Goal: Communication & Community: Answer question/provide support

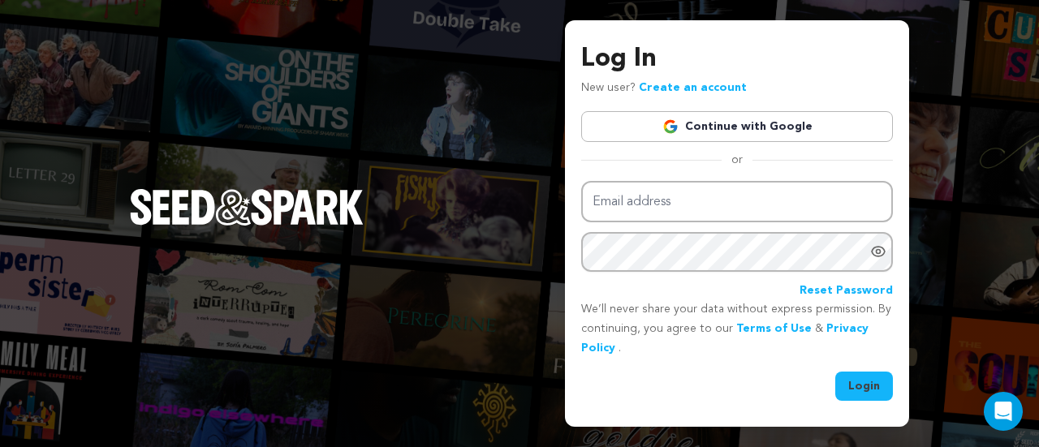
click at [720, 128] on link "Continue with Google" at bounding box center [737, 126] width 312 height 31
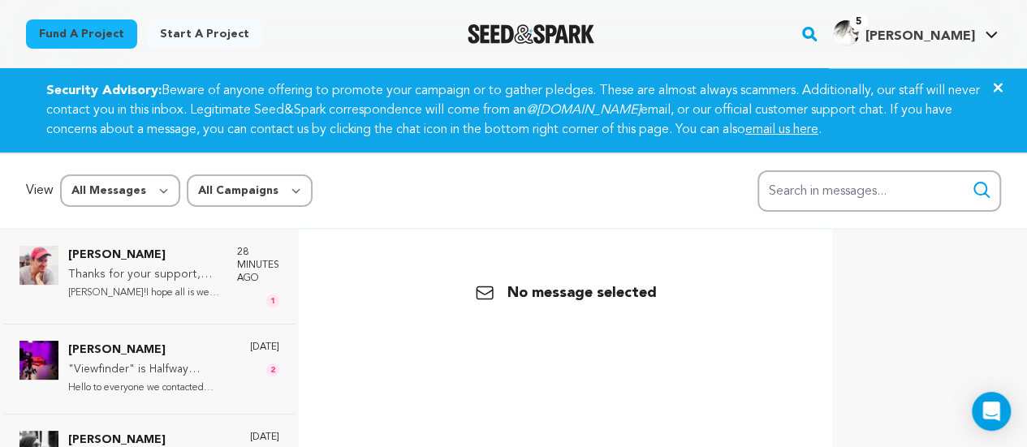
click at [169, 273] on p "Thanks for your support, [PERSON_NAME]. You are a GIANT!" at bounding box center [144, 274] width 153 height 19
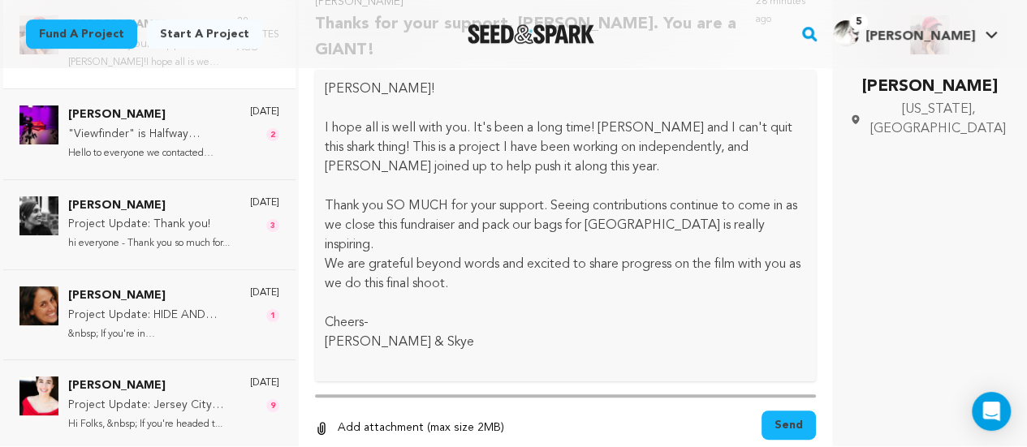
scroll to position [243, 0]
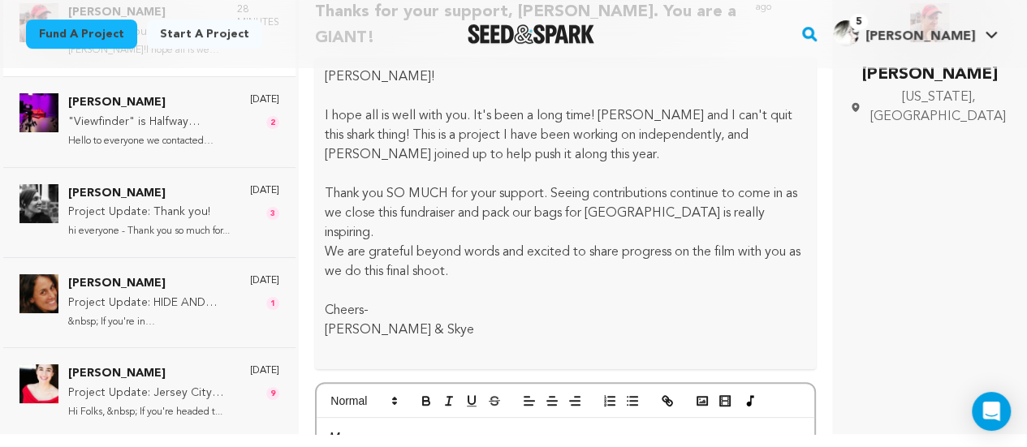
click at [419, 428] on p at bounding box center [565, 438] width 473 height 21
drag, startPoint x: 476, startPoint y: 414, endPoint x: 532, endPoint y: 415, distance: 56.8
click at [532, 428] on p "Hi [PERSON_NAME], I am excited that you are working on this project. I first he…" at bounding box center [565, 448] width 473 height 41
copy p "Caloyianis"
click at [380, 428] on p "Hi [PERSON_NAME], I am excited that you are working on this project. I first he…" at bounding box center [565, 448] width 473 height 41
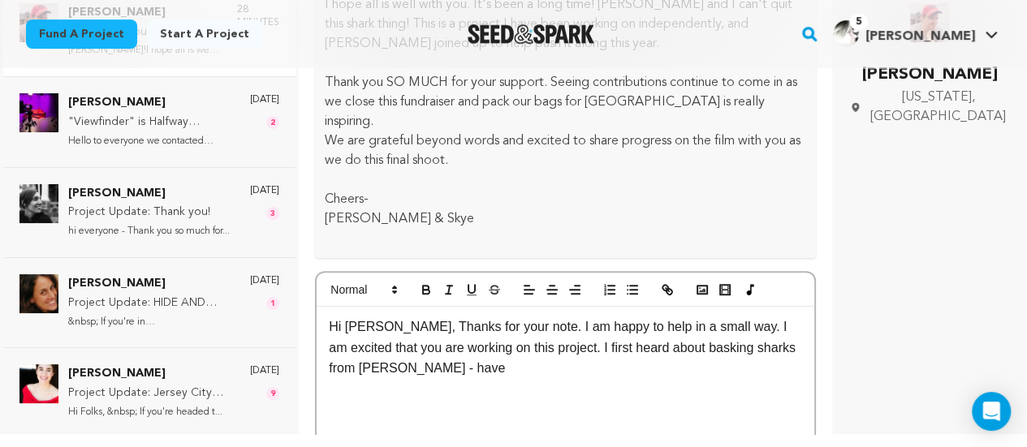
scroll to position [205, 0]
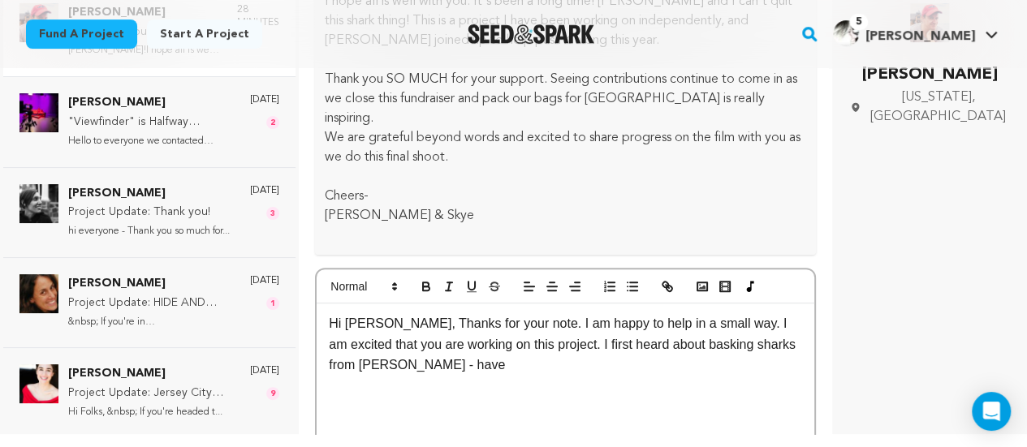
click at [490, 321] on p "Hi [PERSON_NAME], Thanks for your note. I am happy to help in a small way. I am…" at bounding box center [565, 344] width 473 height 62
drag, startPoint x: 418, startPoint y: 324, endPoint x: 493, endPoint y: 312, distance: 75.6
click at [493, 313] on p "Hi [PERSON_NAME], Thanks for your note. I am happy to help in a small way. I am…" at bounding box center [565, 344] width 473 height 62
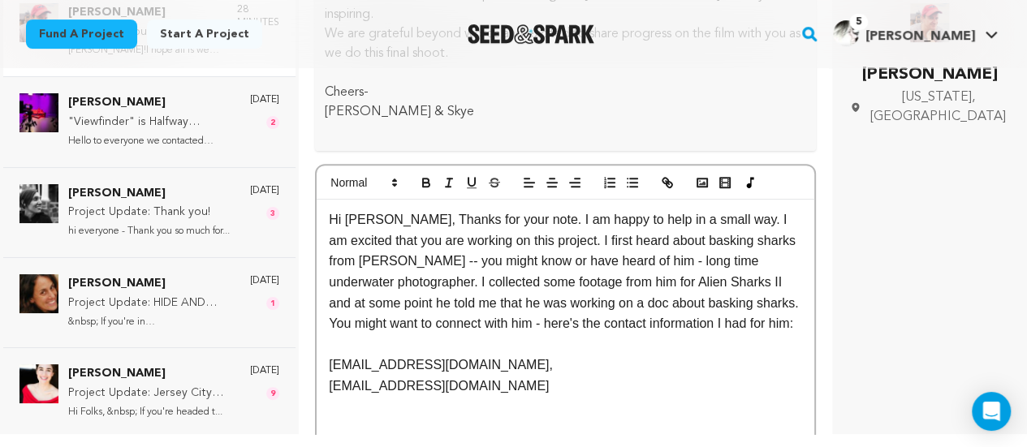
scroll to position [308, 0]
click at [532, 355] on p "[EMAIL_ADDRESS][DOMAIN_NAME]," at bounding box center [565, 365] width 473 height 21
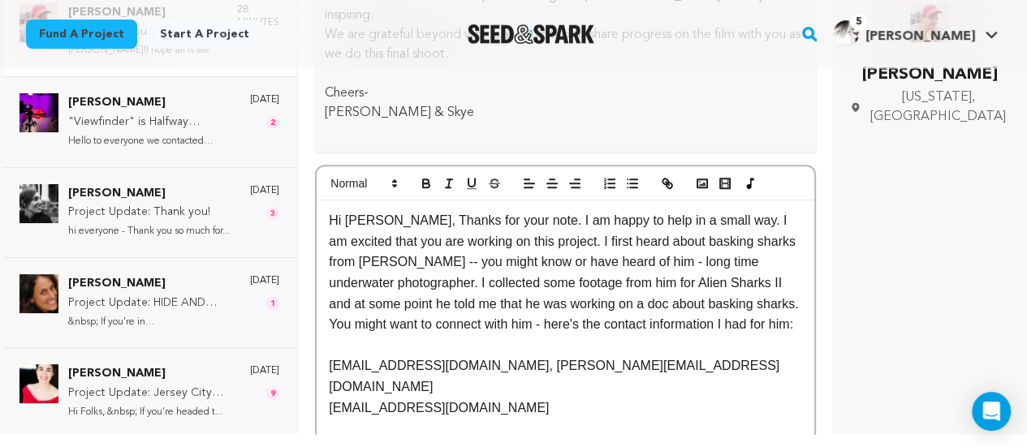
click at [511, 398] on p "[EMAIL_ADDRESS][DOMAIN_NAME]" at bounding box center [565, 408] width 473 height 21
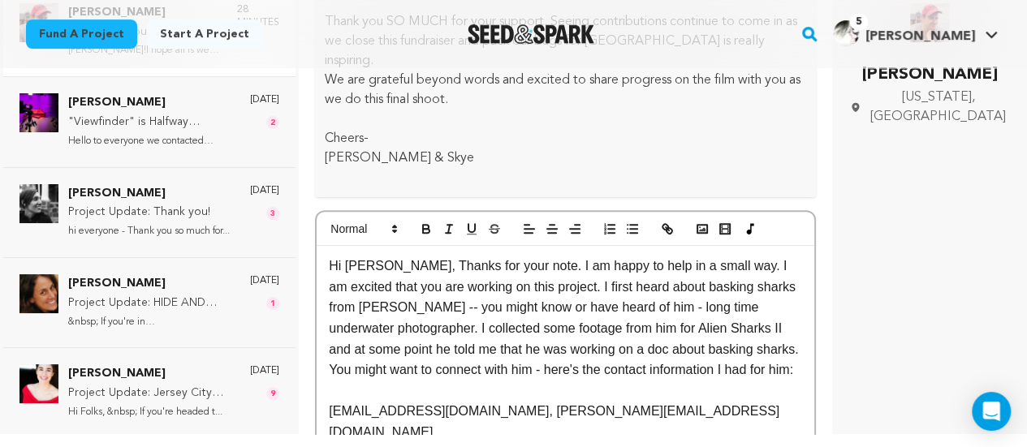
scroll to position [255, 0]
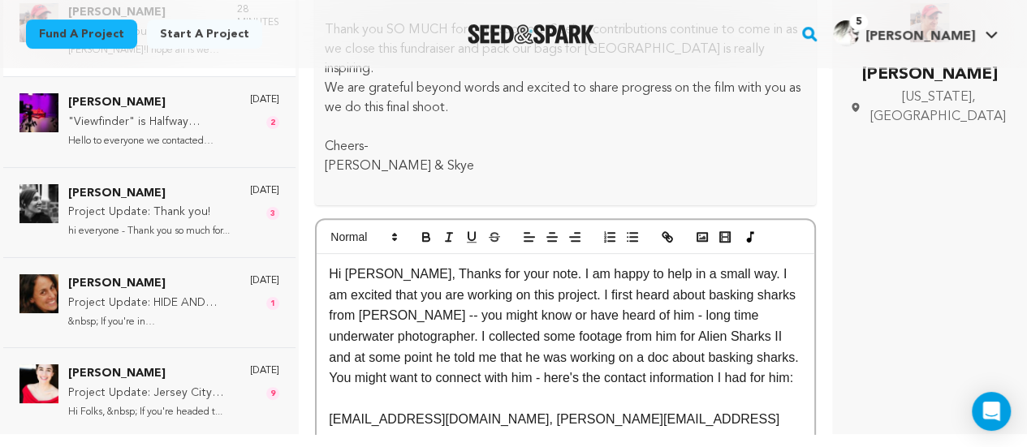
click at [501, 264] on p "Hi [PERSON_NAME], Thanks for your note. I am happy to help in a small way. I am…" at bounding box center [565, 326] width 473 height 125
click at [534, 264] on p "Hi [PERSON_NAME], Thanks for your note! I am happy to help in a small way. I am…" at bounding box center [565, 326] width 473 height 125
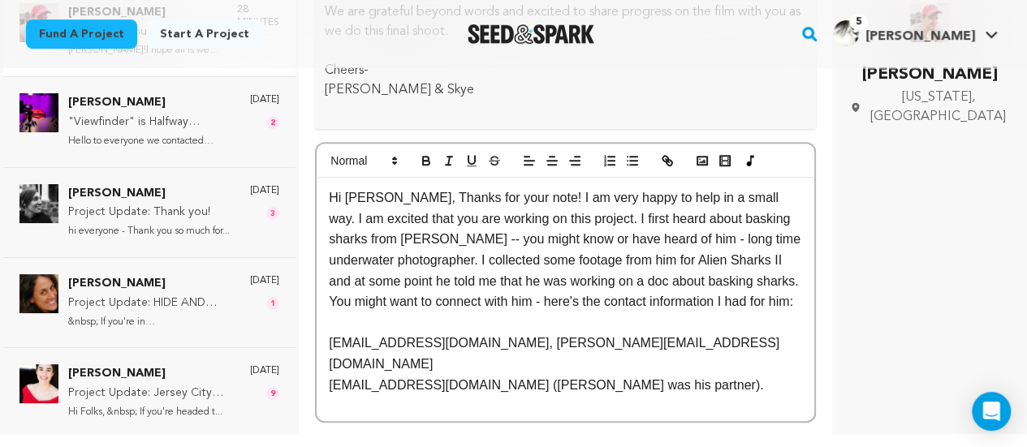
scroll to position [334, 0]
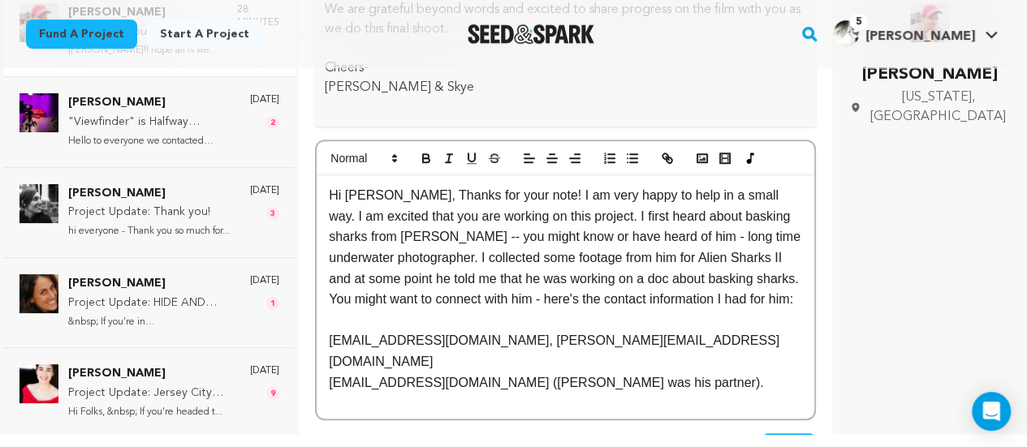
click at [592, 253] on p "Hi [PERSON_NAME], Thanks for your note! I am very happy to help in a small way.…" at bounding box center [565, 247] width 473 height 125
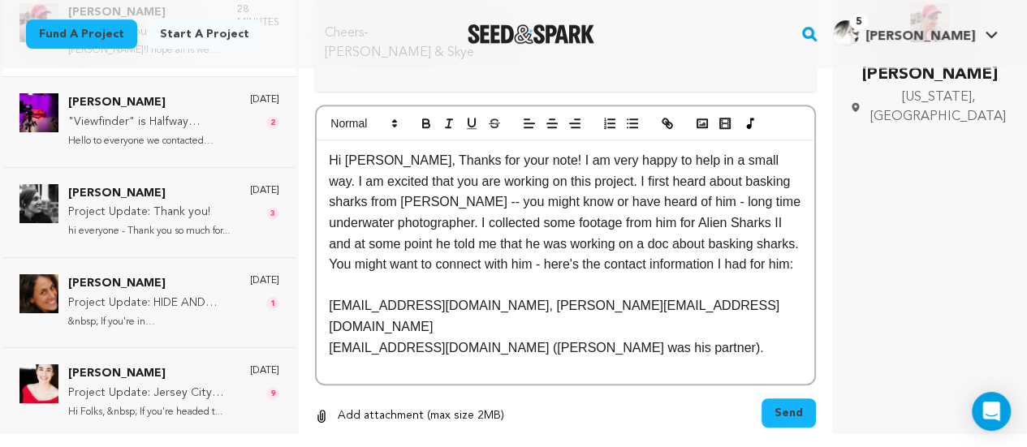
click at [667, 338] on p "[EMAIL_ADDRESS][DOMAIN_NAME] ([PERSON_NAME] was his partner)." at bounding box center [565, 348] width 473 height 21
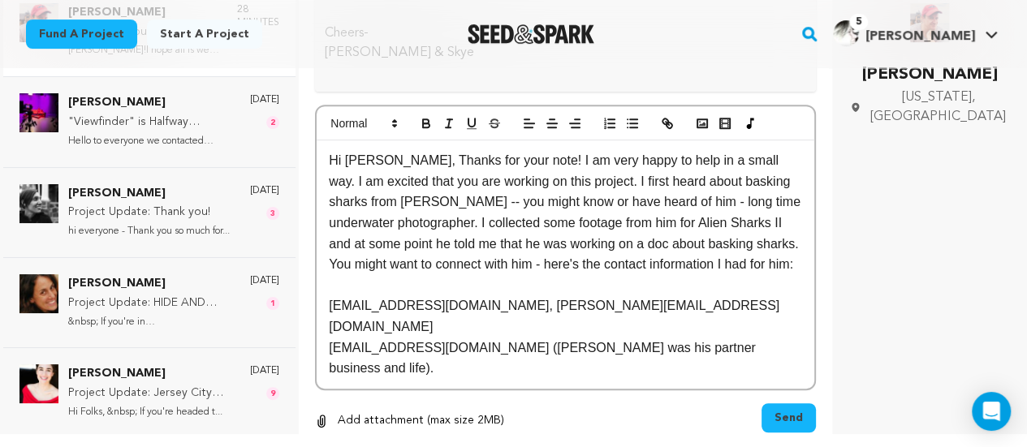
click at [673, 338] on p "[EMAIL_ADDRESS][DOMAIN_NAME] ([PERSON_NAME] was his partner business and life)." at bounding box center [565, 358] width 473 height 41
click at [788, 338] on p "[EMAIL_ADDRESS][DOMAIN_NAME] ([PERSON_NAME] was his partner in business and lif…" at bounding box center [565, 358] width 473 height 41
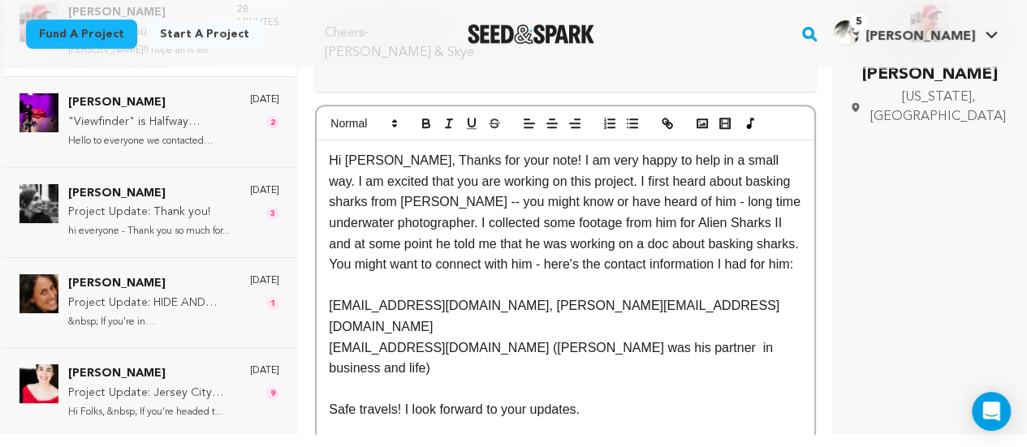
click at [580, 150] on p "Hi [PERSON_NAME], Thanks for your note! I am very happy to help in a small way.…" at bounding box center [565, 212] width 473 height 125
click at [503, 150] on p "Hi [PERSON_NAME], Thanks for your note! I am very happy to help in a small way.…" at bounding box center [565, 212] width 473 height 125
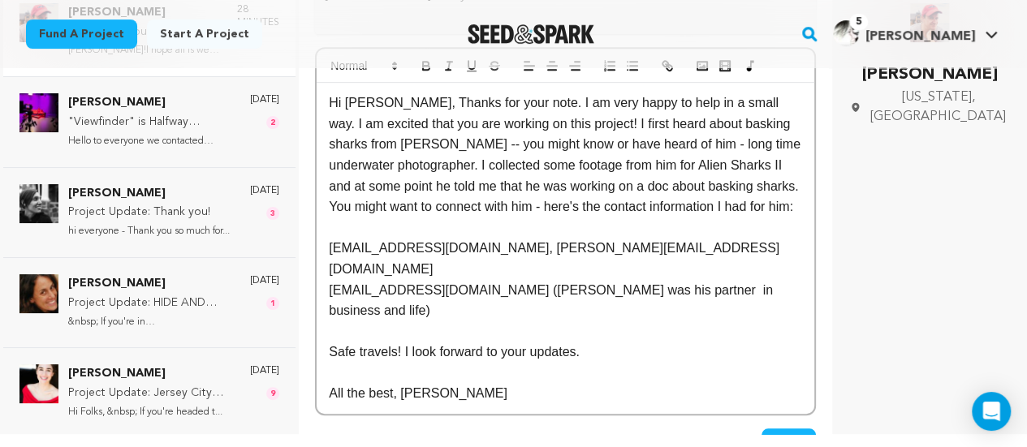
scroll to position [435, 0]
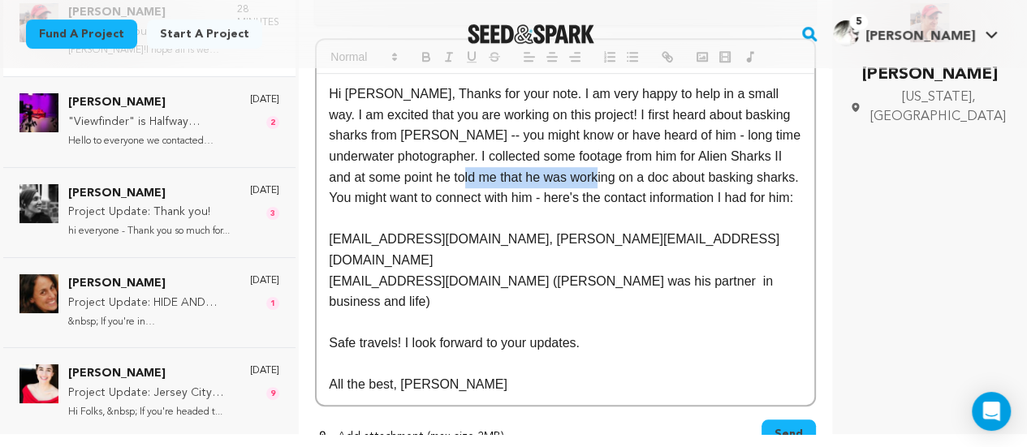
drag, startPoint x: 503, startPoint y: 133, endPoint x: 638, endPoint y: 137, distance: 134.8
click at [638, 137] on p "Hi [PERSON_NAME], Thanks for your note. I am very happy to help in a small way.…" at bounding box center [565, 146] width 473 height 125
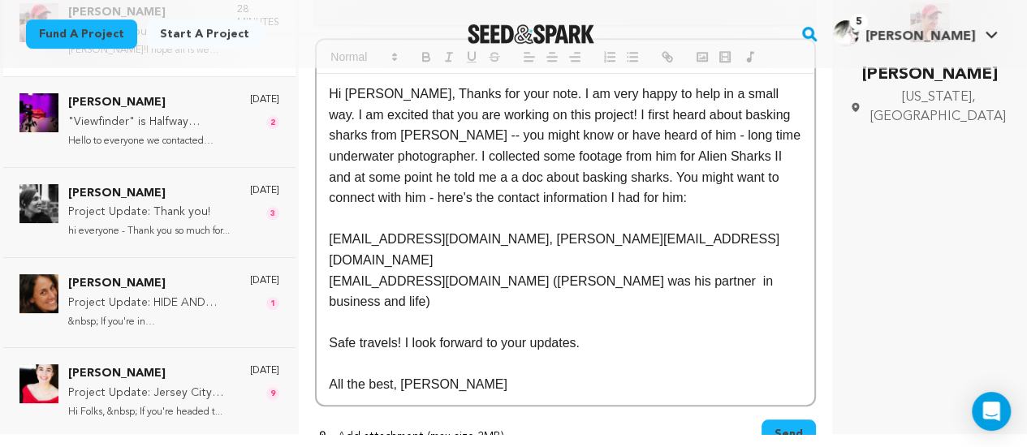
scroll to position [414, 0]
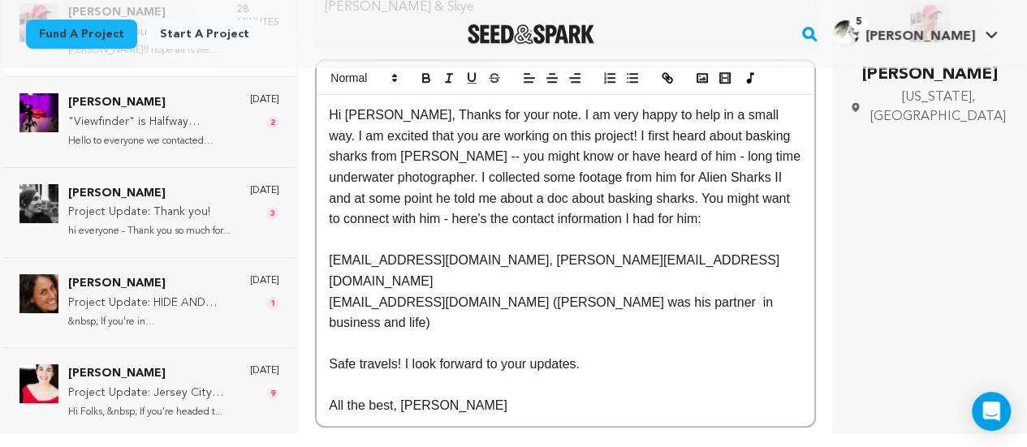
drag, startPoint x: 578, startPoint y: 153, endPoint x: 565, endPoint y: 114, distance: 41.1
click at [572, 134] on p "Hi [PERSON_NAME], Thanks for your note. I am very happy to help in a small way.…" at bounding box center [565, 167] width 473 height 125
drag, startPoint x: 596, startPoint y: 158, endPoint x: 583, endPoint y: 149, distance: 15.8
click at [591, 156] on p "Hi [PERSON_NAME], Thanks for your note. I am very happy to help in a small way.…" at bounding box center [565, 167] width 473 height 125
click at [575, 148] on p "Hi [PERSON_NAME], Thanks for your note. I am very happy to help in a small way.…" at bounding box center [565, 167] width 473 height 125
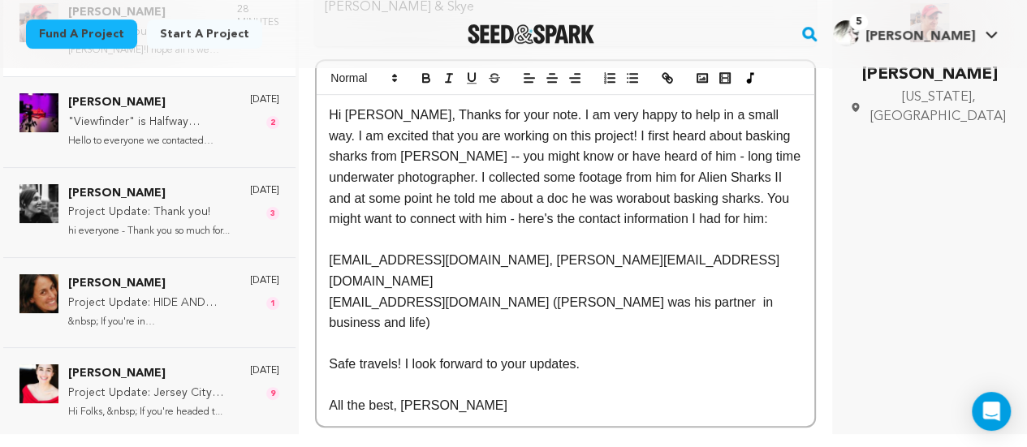
scroll to position [435, 0]
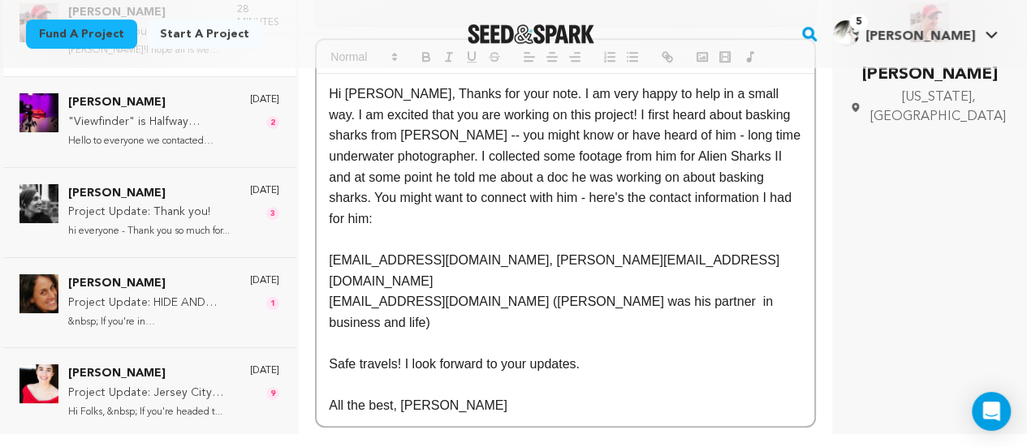
click at [678, 250] on p "[EMAIL_ADDRESS][DOMAIN_NAME], [PERSON_NAME][EMAIL_ADDRESS][DOMAIN_NAME]" at bounding box center [565, 270] width 473 height 41
click at [774, 446] on span "Send" at bounding box center [788, 455] width 28 height 16
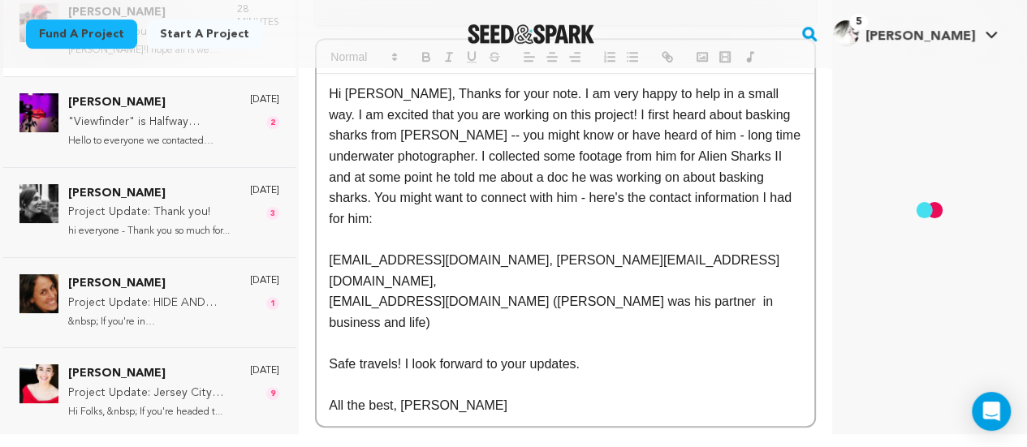
scroll to position [432, 0]
